Goal: Information Seeking & Learning: Check status

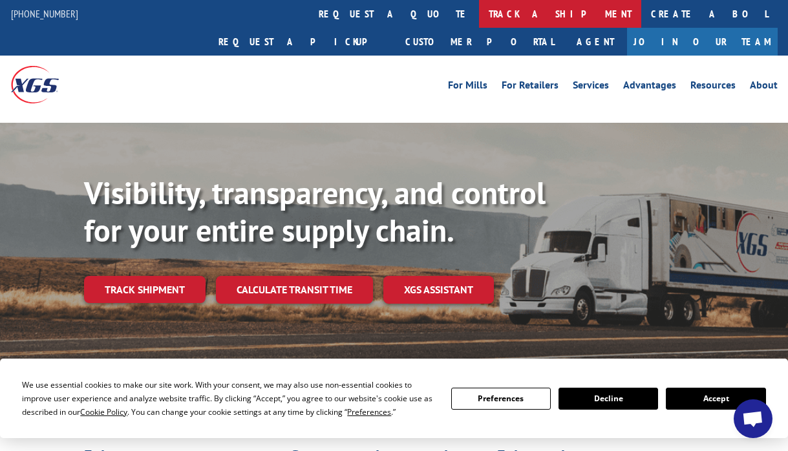
click at [479, 11] on link "track a shipment" at bounding box center [560, 14] width 162 height 28
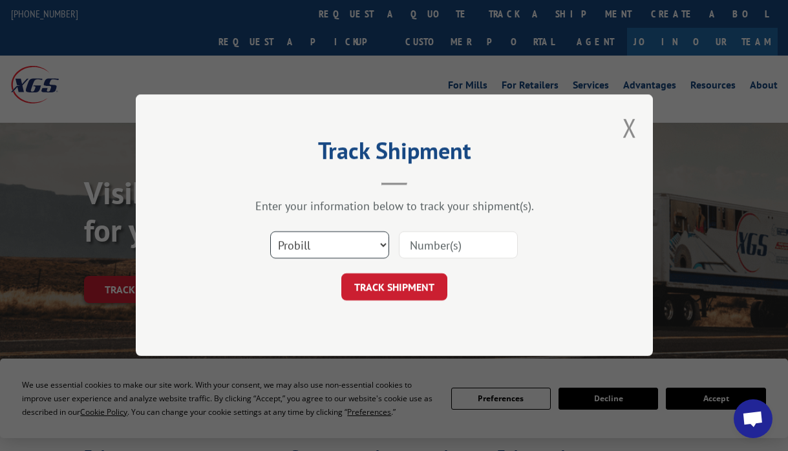
click at [303, 240] on select "Select category... Probill BOL PO" at bounding box center [329, 245] width 119 height 27
select select "bol"
click at [270, 232] on select "Select category... Probill BOL PO" at bounding box center [329, 245] width 119 height 27
click at [451, 242] on input at bounding box center [458, 245] width 119 height 27
paste input "527533274"
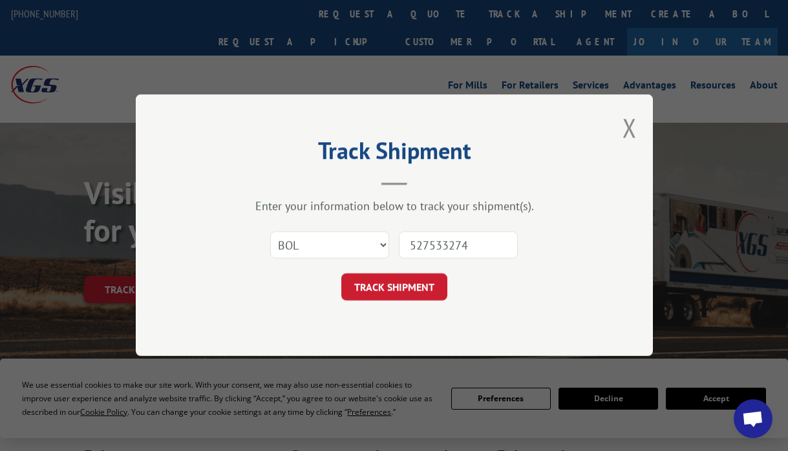
type input "527533274"
click at [381, 301] on div "Track Shipment Enter your information below to track your shipment(s). Select c…" at bounding box center [394, 225] width 517 height 262
click at [403, 293] on button "TRACK SHIPMENT" at bounding box center [394, 287] width 106 height 27
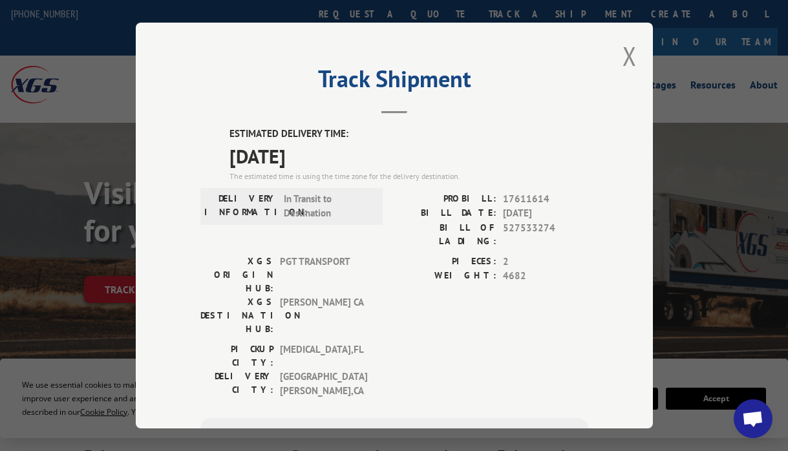
drag, startPoint x: 348, startPoint y: 30, endPoint x: 343, endPoint y: 0, distance: 30.2
click at [348, 26] on div "Track Shipment ESTIMATED DELIVERY TIME: [DATE] The estimated time is using the …" at bounding box center [394, 226] width 517 height 406
